Goal: Information Seeking & Learning: Check status

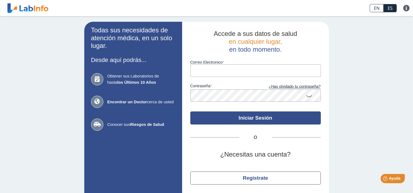
click at [253, 118] on button "Iniciar Sesión" at bounding box center [256, 118] width 131 height 13
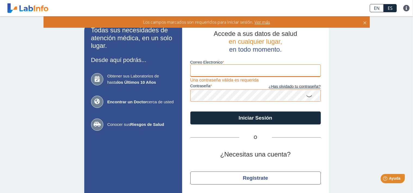
click at [216, 71] on input "Correo Electronico" at bounding box center [256, 71] width 131 height 12
type input "[EMAIL_ADDRESS][DOMAIN_NAME]"
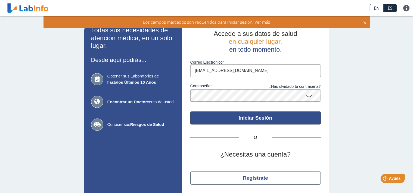
click at [237, 119] on button "Iniciar Sesión" at bounding box center [256, 118] width 131 height 13
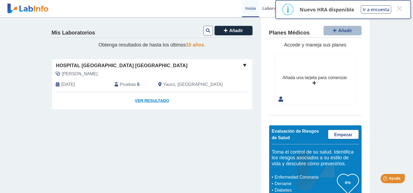
click at [142, 99] on link "Ver Resultado" at bounding box center [152, 100] width 201 height 17
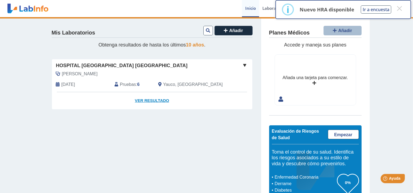
click at [150, 99] on link "Ver Resultado" at bounding box center [152, 100] width 201 height 17
click at [67, 84] on span "[DATE]" at bounding box center [69, 84] width 14 height 7
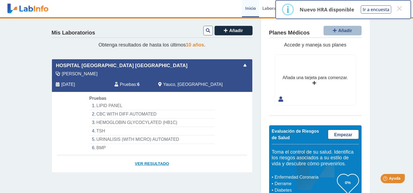
click at [157, 164] on link "Ver Resultado" at bounding box center [152, 163] width 201 height 17
click at [161, 164] on link "Ver Resultado" at bounding box center [152, 163] width 201 height 17
click at [155, 163] on link "Ver Resultado" at bounding box center [152, 163] width 201 height 17
click at [127, 82] on span "Pruebas" at bounding box center [128, 84] width 16 height 7
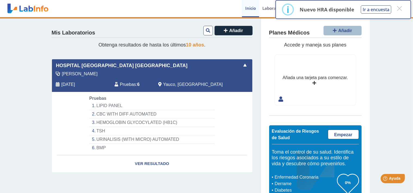
click at [97, 106] on li "LIPID PANEL" at bounding box center [151, 106] width 125 height 8
click at [148, 165] on link "Ver Resultado" at bounding box center [152, 163] width 201 height 17
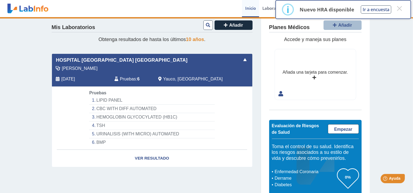
scroll to position [14, 0]
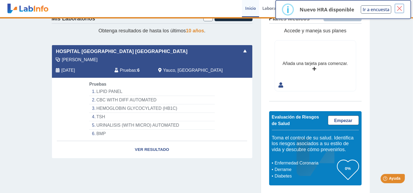
click at [400, 9] on button "×" at bounding box center [400, 9] width 10 height 10
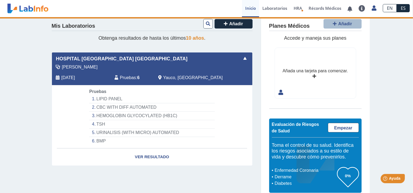
scroll to position [0, 0]
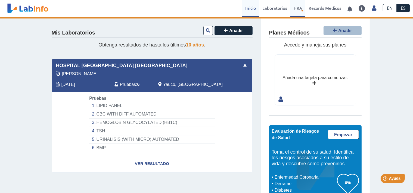
click at [297, 10] on span "HRA" at bounding box center [298, 7] width 8 height 5
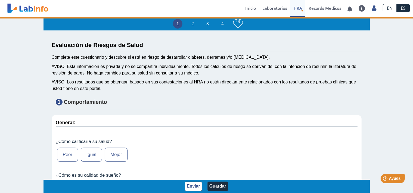
type input "[PERSON_NAME]"
type input "[DATE]"
select select
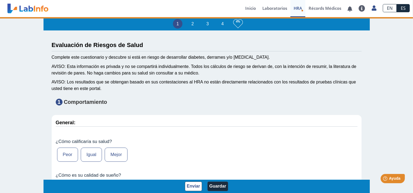
select select
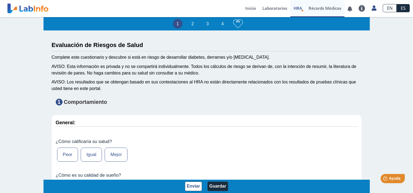
click at [318, 9] on link "Récords Médicos" at bounding box center [325, 8] width 39 height 17
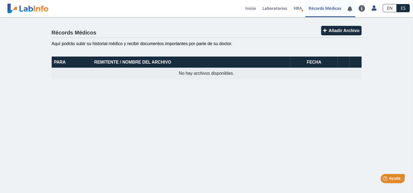
click at [352, 8] on link at bounding box center [350, 9] width 11 height 4
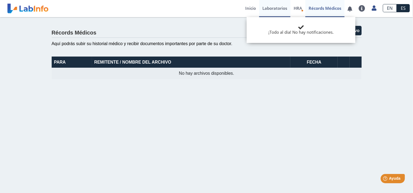
click at [274, 8] on link "Laboratorios" at bounding box center [274, 8] width 31 height 17
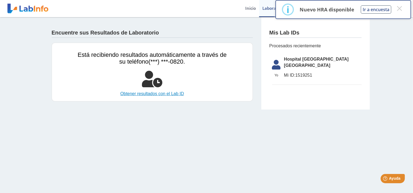
click at [142, 93] on link "Obtener resultados con el Lab ID" at bounding box center [152, 94] width 149 height 7
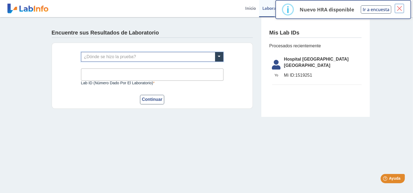
click at [398, 9] on button "×" at bounding box center [400, 9] width 10 height 10
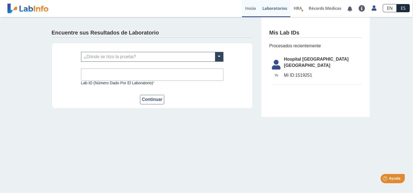
click at [247, 9] on link "Inicio" at bounding box center [250, 8] width 17 height 17
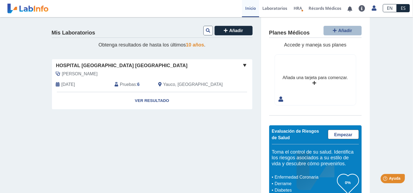
click at [120, 85] on span "Pruebas" at bounding box center [128, 84] width 16 height 7
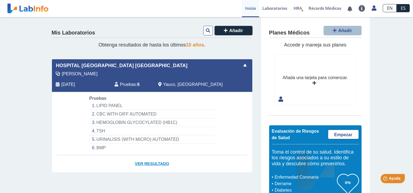
click at [142, 163] on link "Ver Resultado" at bounding box center [152, 163] width 201 height 17
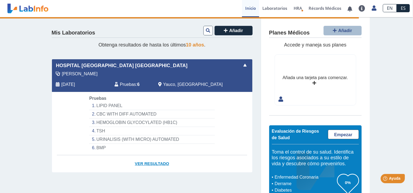
select select "**********"
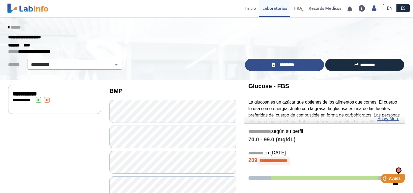
click at [283, 63] on span "*********" at bounding box center [287, 65] width 20 height 6
